Goal: Task Accomplishment & Management: Manage account settings

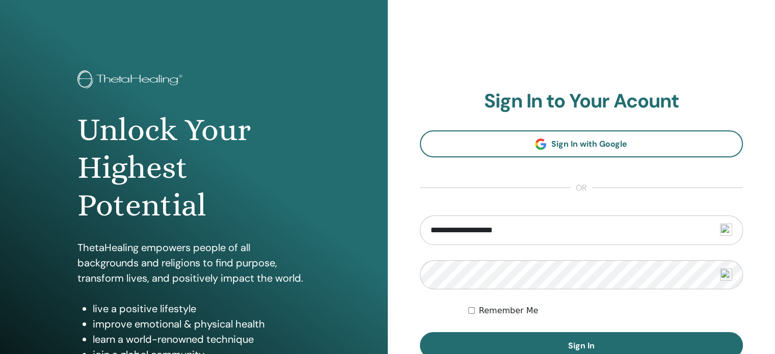
type input "**********"
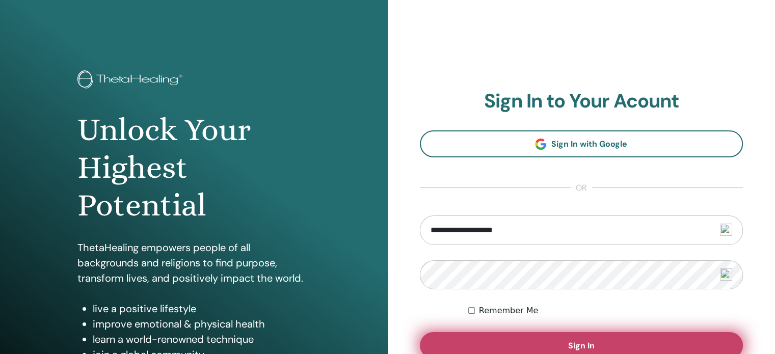
click at [515, 343] on button "Sign In" at bounding box center [582, 345] width 324 height 26
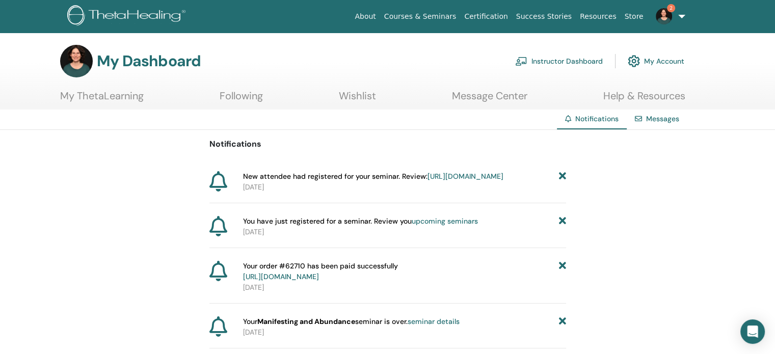
click at [428, 181] on link "https://member.thetahealing.com/instructor/seminar/374390/attendees" at bounding box center [466, 176] width 76 height 9
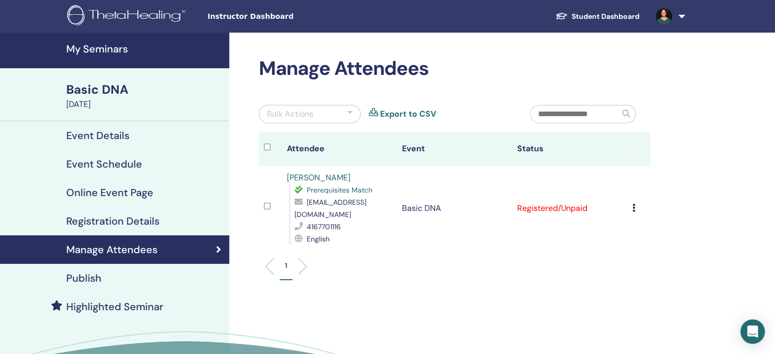
click at [632, 204] on icon at bounding box center [633, 208] width 3 height 8
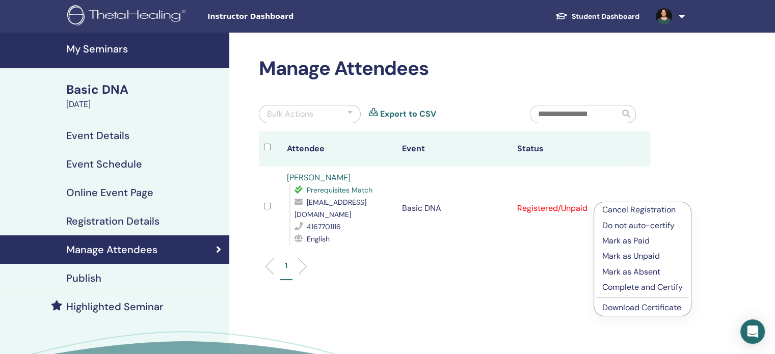
click at [381, 201] on div "sadia0137@gmail.com" at bounding box center [343, 208] width 97 height 24
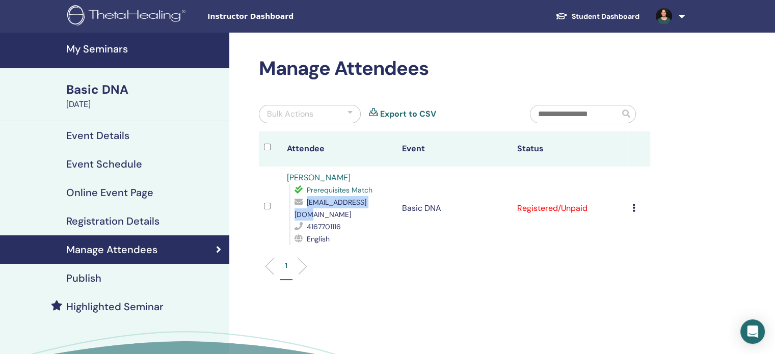
drag, startPoint x: 381, startPoint y: 201, endPoint x: 306, endPoint y: 205, distance: 75.0
click at [306, 205] on div "sadia0137@gmail.com" at bounding box center [343, 208] width 97 height 24
copy div "sadia0137@gmail.com"
click at [633, 204] on icon at bounding box center [633, 208] width 3 height 8
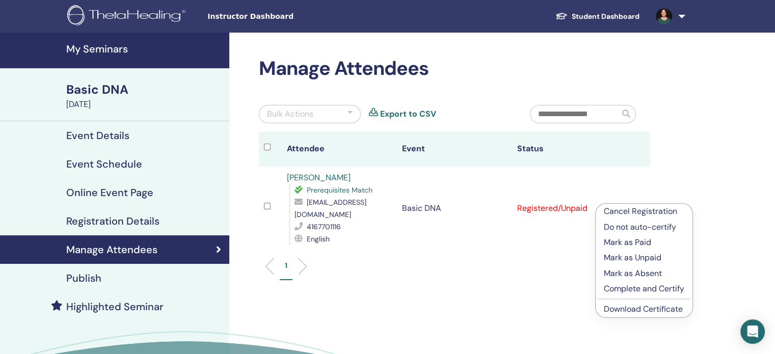
click at [642, 211] on p "Cancel Registration" at bounding box center [644, 211] width 81 height 12
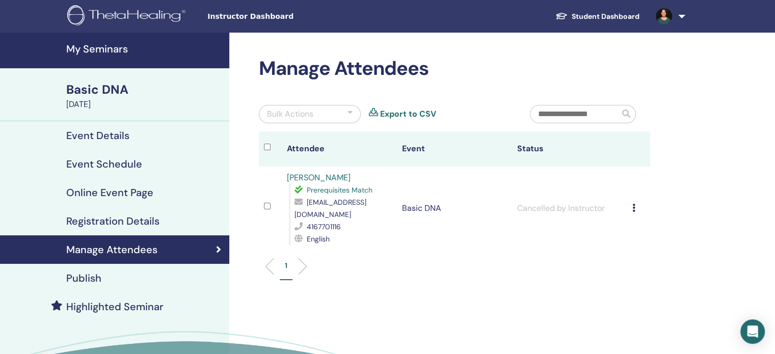
click at [91, 50] on h4 "My Seminars" at bounding box center [144, 49] width 157 height 12
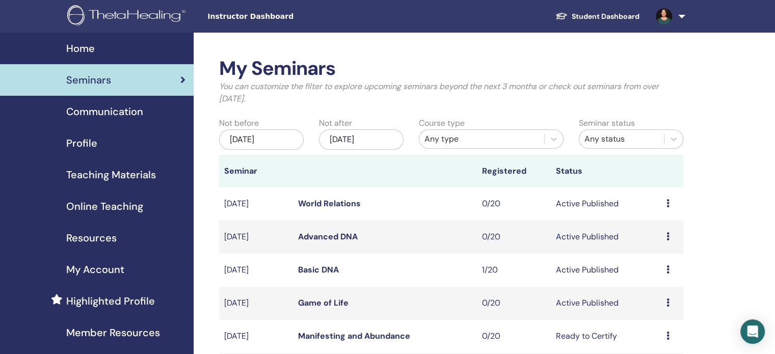
click at [83, 50] on span "Home" at bounding box center [80, 48] width 29 height 15
